Goal: Information Seeking & Learning: Learn about a topic

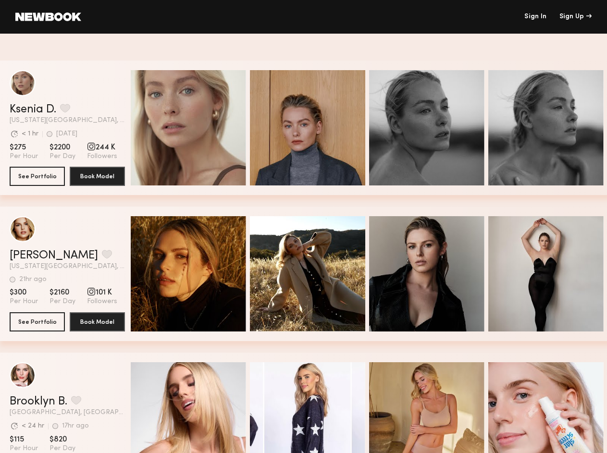
click at [576, 17] on div "Sign Up" at bounding box center [576, 16] width 32 height 7
click at [66, 109] on button "grid" at bounding box center [65, 108] width 10 height 9
click at [192, 128] on span "Quick Preview" at bounding box center [199, 129] width 58 height 9
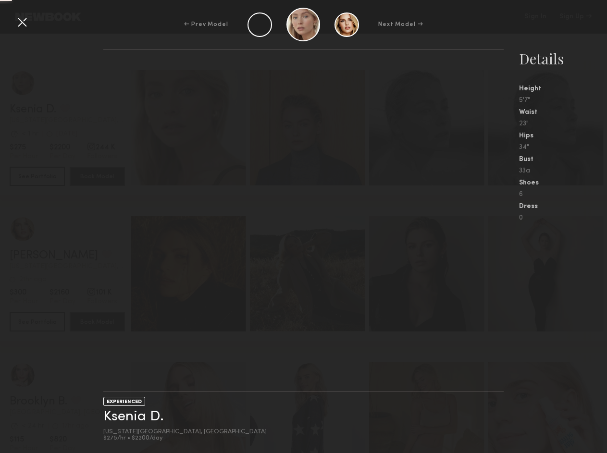
click at [312, 128] on span "Quick Preview" at bounding box center [318, 129] width 58 height 9
click at [431, 128] on span "Quick Preview" at bounding box center [437, 129] width 58 height 9
click at [550, 128] on div "Details Height 5'7" Waist 23" Hips 34" Bust 33a Shoes 6 Dress 0" at bounding box center [563, 135] width 88 height 173
click at [72, 255] on div "EXPERIENCED Ksenia D. [US_STATE][GEOGRAPHIC_DATA], [GEOGRAPHIC_DATA] $275/hr • …" at bounding box center [303, 251] width 607 height 404
click at [192, 274] on nb-gallery-light at bounding box center [303, 220] width 401 height 343
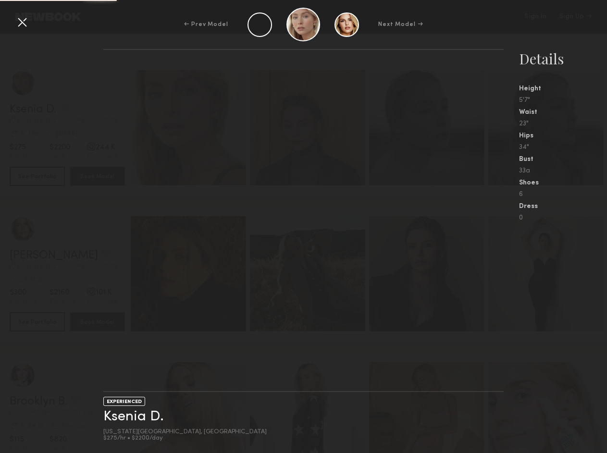
click at [312, 274] on nb-gallery-light at bounding box center [303, 220] width 401 height 343
click at [431, 274] on nb-gallery-light at bounding box center [303, 220] width 401 height 343
